Goal: Navigation & Orientation: Find specific page/section

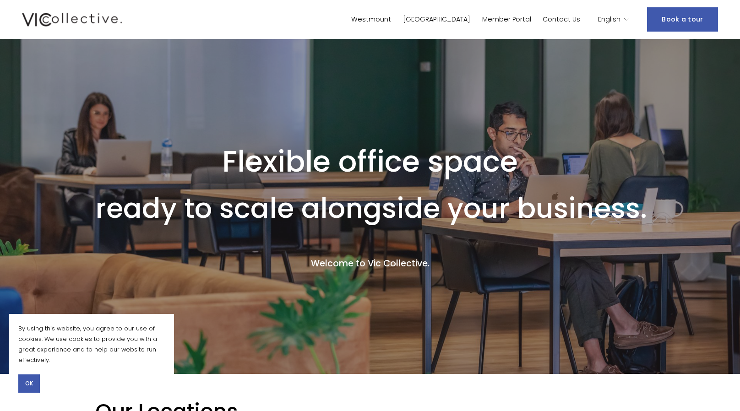
click at [617, 20] on span "English" at bounding box center [609, 20] width 22 height 12
click at [624, 17] on div "English" at bounding box center [613, 19] width 31 height 13
click at [610, 21] on span "English" at bounding box center [609, 20] width 22 height 12
click at [495, 16] on link "Member Portal" at bounding box center [506, 19] width 49 height 13
click at [27, 376] on button "OK" at bounding box center [29, 383] width 22 height 18
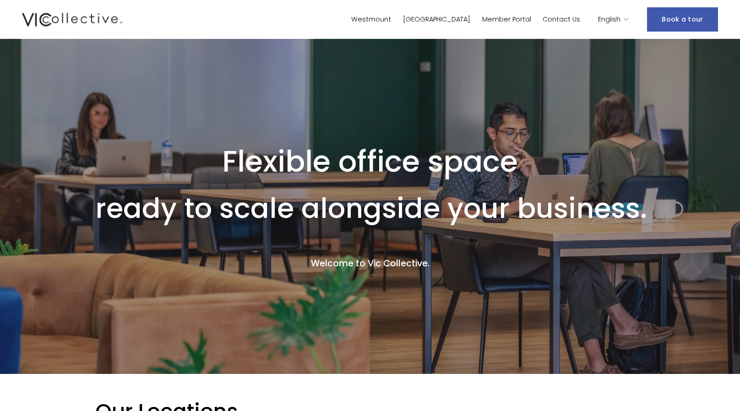
click at [618, 19] on span "English" at bounding box center [609, 20] width 22 height 12
click at [510, 21] on link "Member Portal" at bounding box center [506, 19] width 49 height 13
